Goal: Task Accomplishment & Management: Complete application form

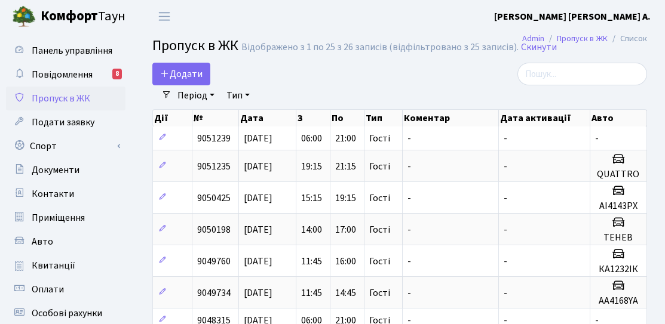
select select "25"
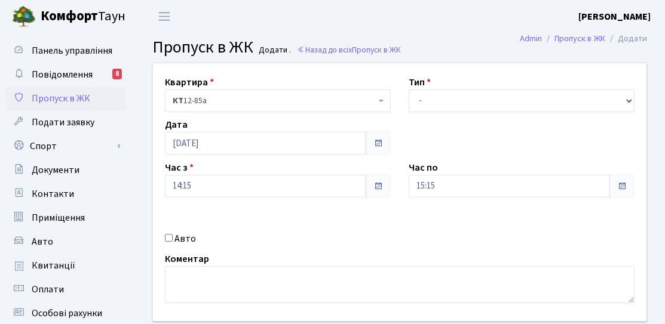
click at [182, 236] on label "Авто" at bounding box center [184, 239] width 21 height 14
click at [173, 236] on input "Авто" at bounding box center [169, 238] width 8 height 8
checkbox input "true"
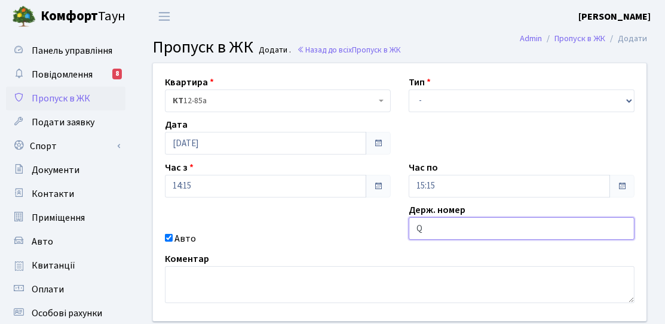
type input "QUATTRO"
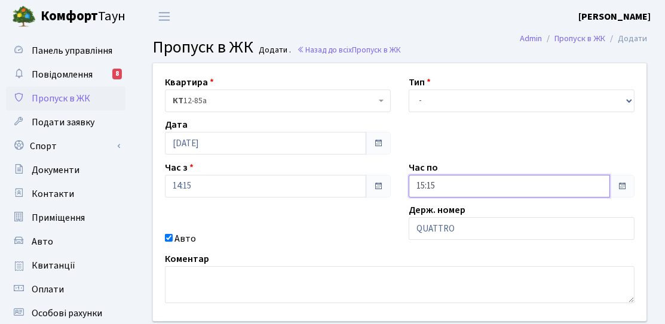
click at [463, 185] on input "15:15" at bounding box center [508, 186] width 201 height 23
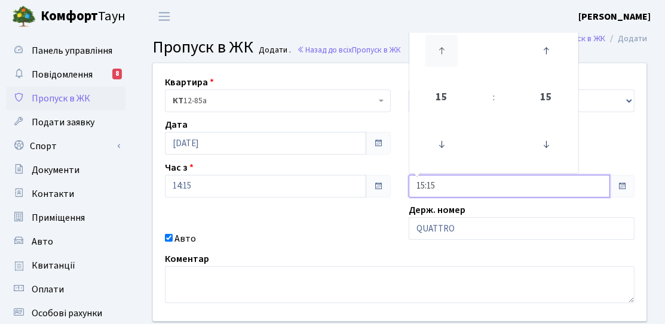
click at [440, 66] on icon at bounding box center [441, 51] width 32 height 32
type input "19:15"
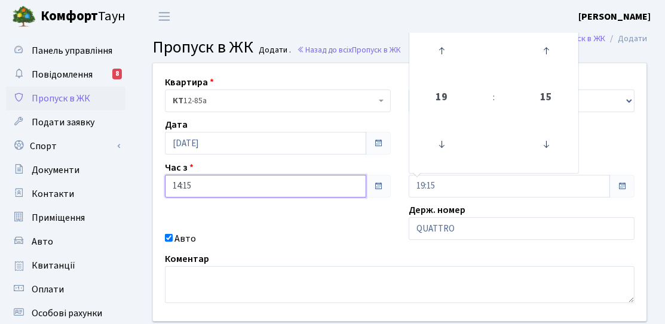
click at [256, 195] on input "14:15" at bounding box center [265, 186] width 201 height 23
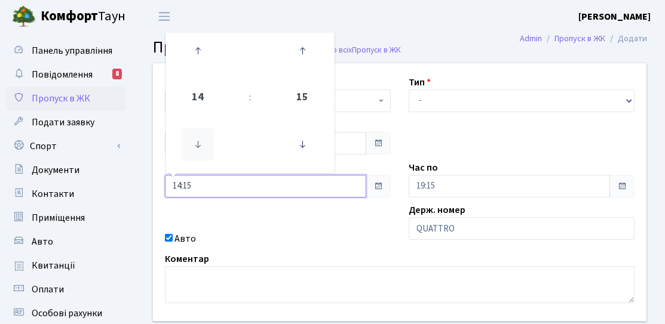
click at [195, 151] on icon at bounding box center [198, 144] width 32 height 32
click at [201, 142] on icon at bounding box center [198, 144] width 32 height 32
click at [198, 70] on link at bounding box center [197, 50] width 35 height 43
click at [200, 64] on icon at bounding box center [198, 51] width 32 height 32
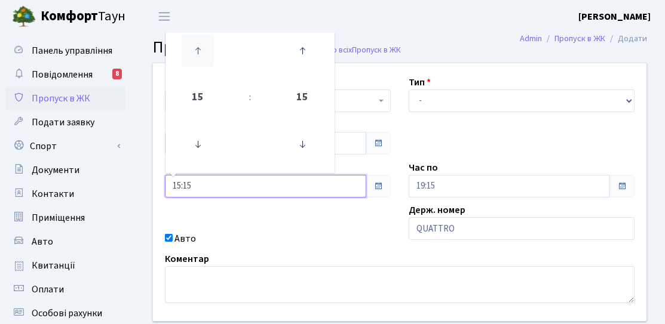
click at [200, 64] on icon at bounding box center [198, 51] width 32 height 32
click at [202, 47] on icon at bounding box center [198, 51] width 32 height 32
click at [312, 143] on icon at bounding box center [302, 144] width 32 height 32
click at [298, 46] on icon at bounding box center [302, 51] width 32 height 32
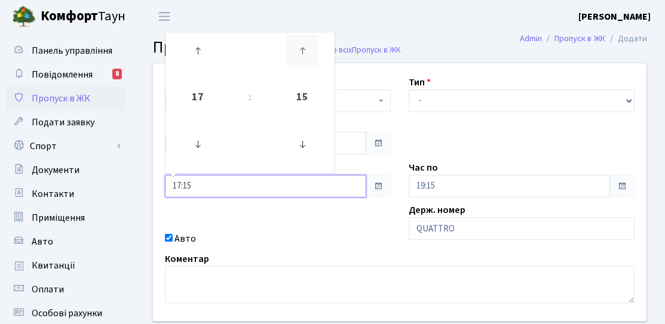
type input "17:30"
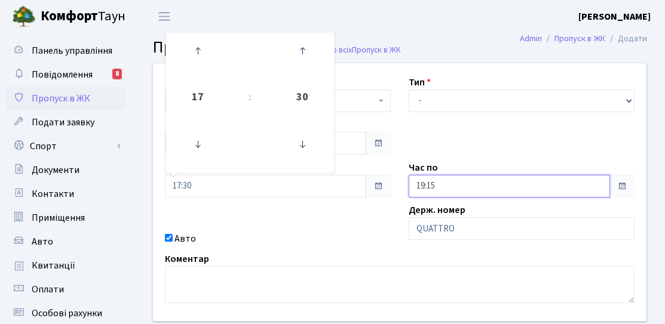
click at [450, 190] on input "19:15" at bounding box center [508, 186] width 201 height 23
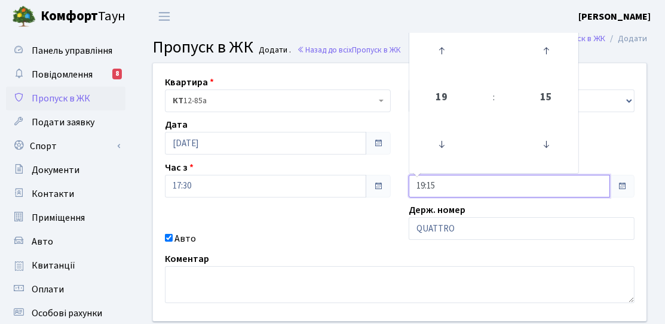
click at [564, 148] on td at bounding box center [545, 145] width 60 height 52
click at [540, 66] on icon at bounding box center [546, 51] width 32 height 32
click at [552, 135] on icon at bounding box center [546, 144] width 32 height 32
type input "19:00"
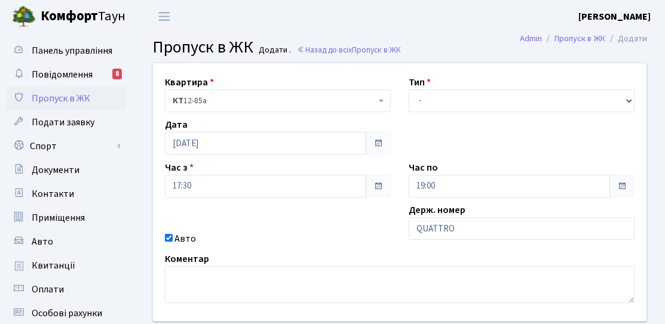
click at [379, 220] on div "Квартира <b>КТ</b>&nbsp;&nbsp;&nbsp;&nbsp;12-85а КТ 12-85а Тип - Доставка Таксі…" at bounding box center [399, 192] width 511 height 258
click at [456, 106] on select "- Доставка Таксі Гості Сервіс" at bounding box center [521, 101] width 226 height 23
select select "3"
click at [408, 90] on select "- Доставка Таксі Гості Сервіс" at bounding box center [521, 101] width 226 height 23
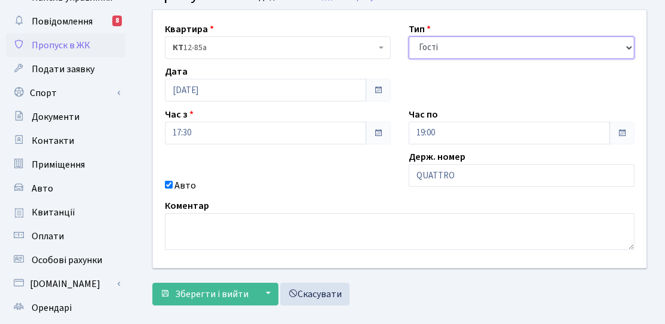
scroll to position [119, 0]
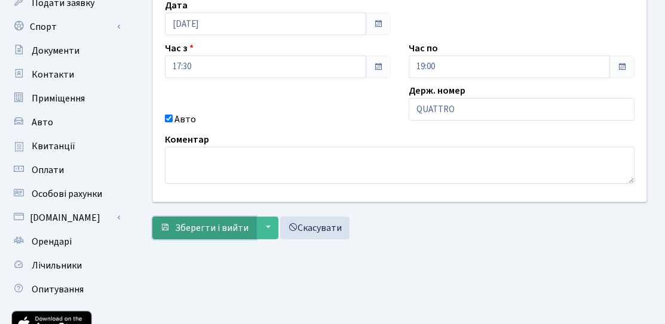
click at [208, 236] on button "Зберегти і вийти" at bounding box center [204, 228] width 104 height 23
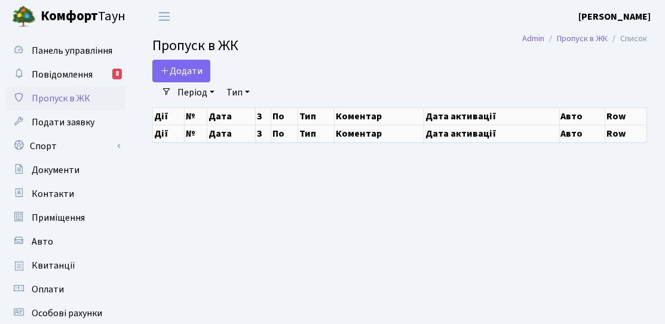
select select "25"
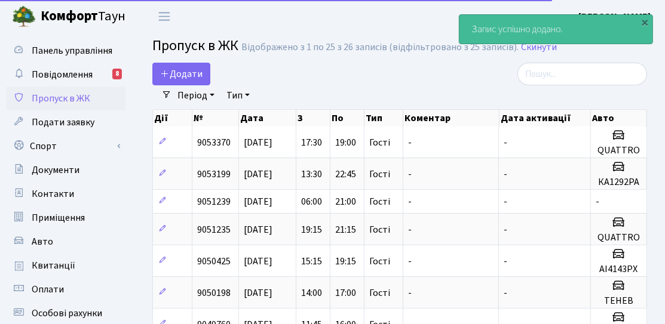
click at [155, 86] on nav "Фільтри Період 08.10.2025 - 08.10.2025 Тип - Доставка Таксі Гості Сервіс Очисти…" at bounding box center [399, 95] width 494 height 20
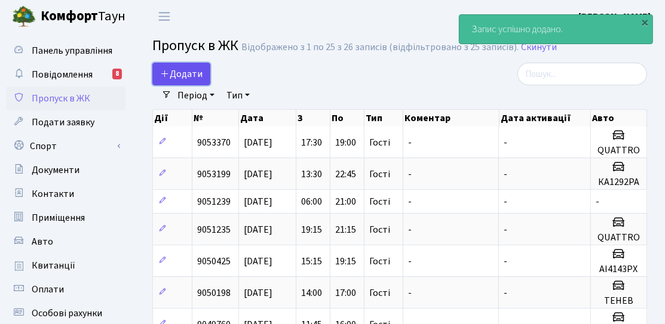
click at [165, 77] on icon at bounding box center [165, 74] width 10 height 10
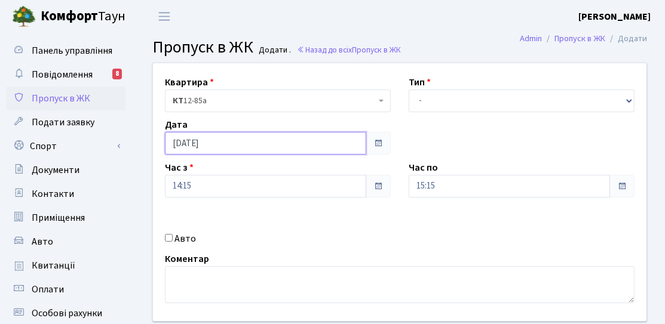
click at [214, 140] on input "[DATE]" at bounding box center [265, 143] width 201 height 23
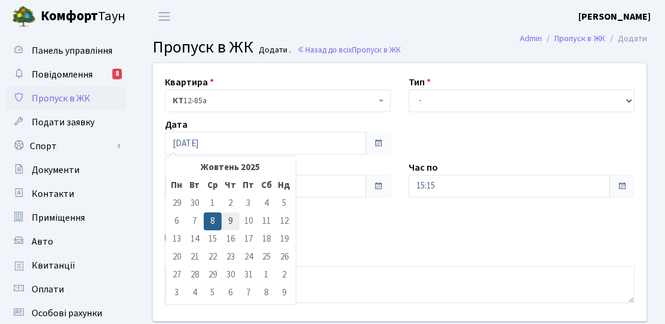
click at [235, 217] on td "9" at bounding box center [231, 222] width 18 height 18
type input "[DATE]"
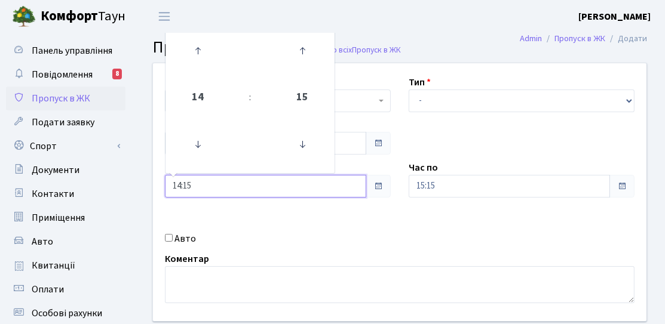
click at [233, 193] on input "14:15" at bounding box center [265, 186] width 201 height 23
click at [208, 156] on icon at bounding box center [198, 144] width 32 height 32
click at [204, 152] on icon at bounding box center [198, 144] width 32 height 32
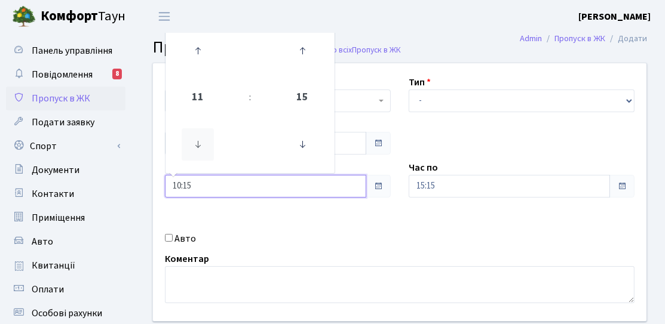
click at [204, 152] on icon at bounding box center [198, 144] width 32 height 32
click at [267, 150] on td at bounding box center [250, 145] width 44 height 52
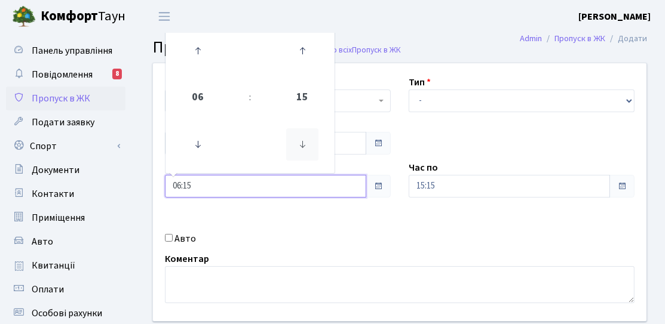
click at [302, 145] on icon at bounding box center [302, 144] width 32 height 32
type input "06:00"
click at [437, 163] on div "Час по 15:15" at bounding box center [521, 179] width 244 height 37
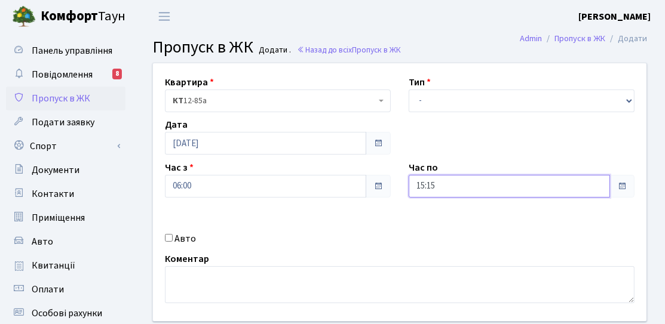
click at [447, 192] on input "15:15" at bounding box center [508, 186] width 201 height 23
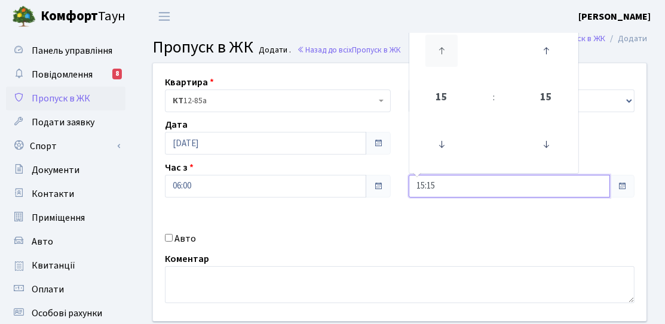
click at [430, 57] on icon at bounding box center [441, 51] width 32 height 32
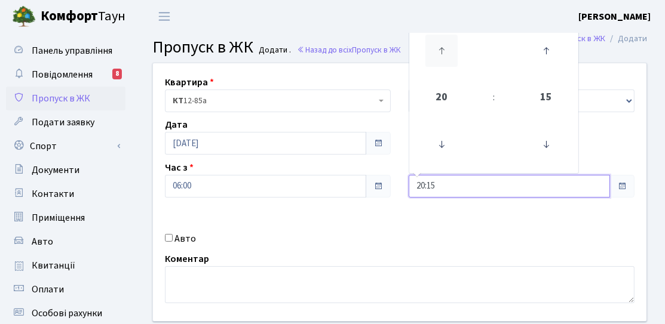
click at [430, 57] on icon at bounding box center [441, 51] width 32 height 32
click at [550, 145] on icon at bounding box center [546, 144] width 32 height 32
type input "21:00"
click at [601, 138] on div "Квартира <b>КТ</b>&nbsp;&nbsp;&nbsp;&nbsp;12-85а КТ 12-85а Тип - Доставка Таксі…" at bounding box center [399, 192] width 511 height 258
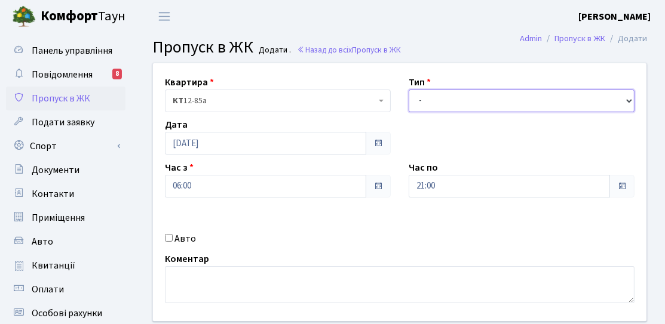
click at [563, 107] on select "- Доставка Таксі Гості Сервіс" at bounding box center [521, 101] width 226 height 23
click at [408, 90] on select "- Доставка Таксі Гості Сервіс" at bounding box center [521, 101] width 226 height 23
click at [457, 107] on select "- Доставка Таксі Гості Сервіс" at bounding box center [521, 101] width 226 height 23
select select "3"
click at [408, 90] on select "- Доставка Таксі Гості Сервіс" at bounding box center [521, 101] width 226 height 23
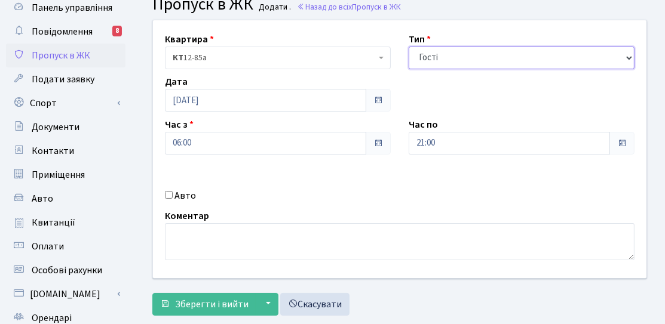
scroll to position [60, 0]
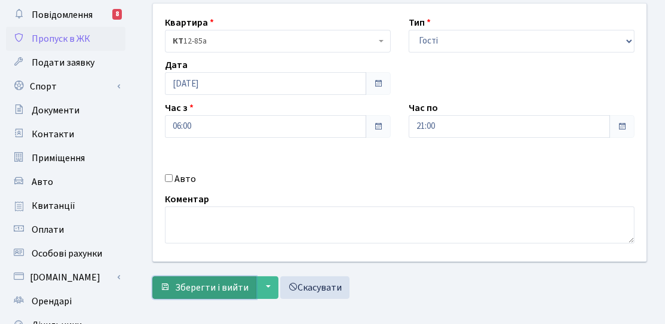
click at [191, 283] on span "Зберегти і вийти" at bounding box center [211, 287] width 73 height 13
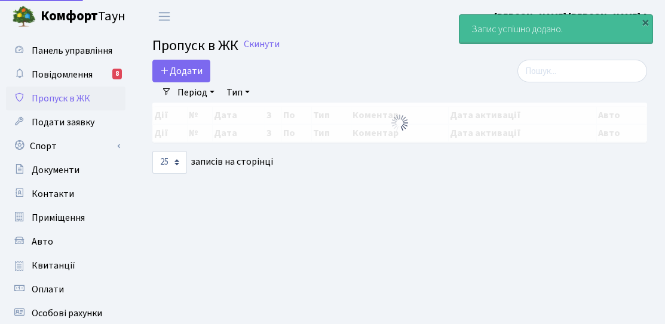
select select "25"
